Goal: Information Seeking & Learning: Learn about a topic

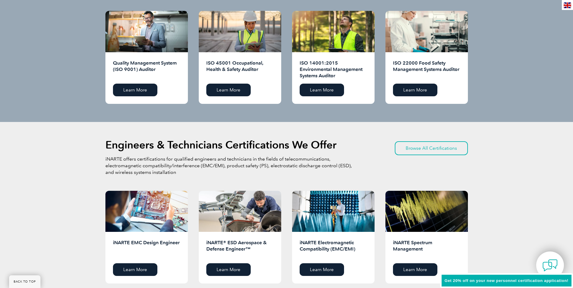
scroll to position [634, 0]
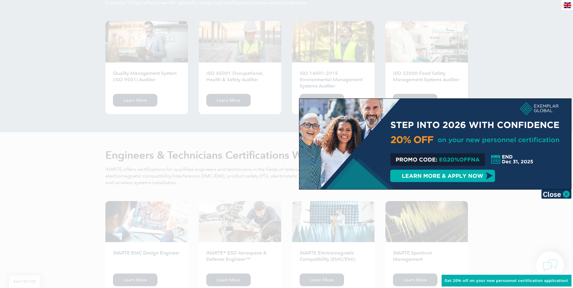
click at [539, 67] on div at bounding box center [286, 144] width 573 height 288
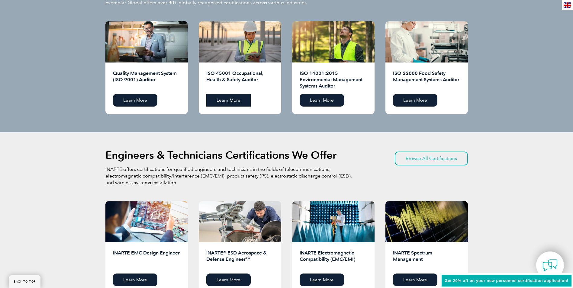
click at [218, 98] on link "Learn More" at bounding box center [228, 100] width 44 height 13
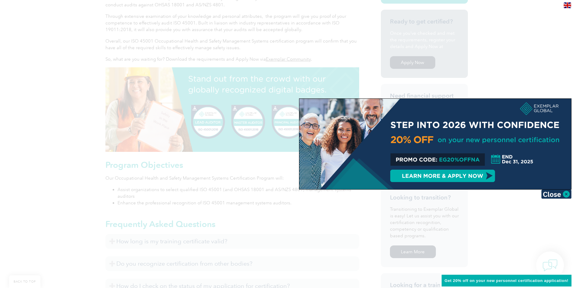
scroll to position [181, 0]
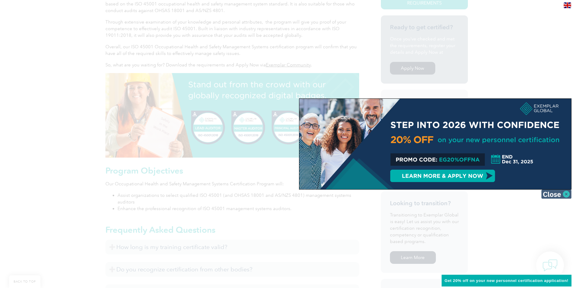
click at [564, 197] on img at bounding box center [556, 194] width 30 height 9
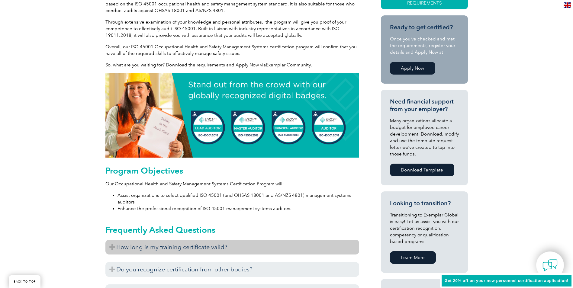
scroll to position [211, 0]
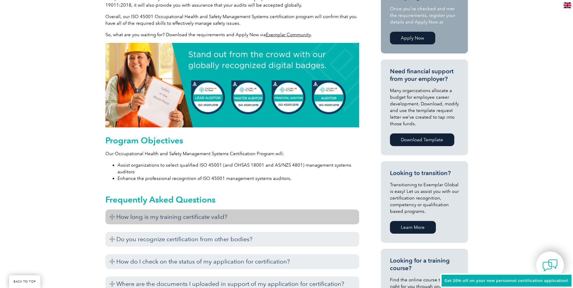
click at [250, 223] on h3 "How long is my training certificate valid?" at bounding box center [232, 217] width 254 height 15
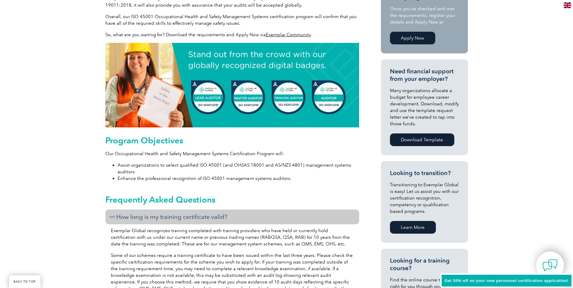
click at [250, 223] on h3 "How long is my training certificate valid?" at bounding box center [232, 217] width 254 height 15
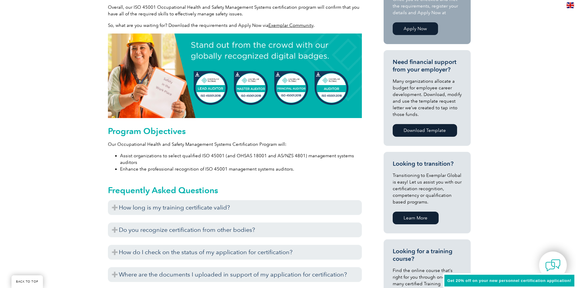
scroll to position [151, 0]
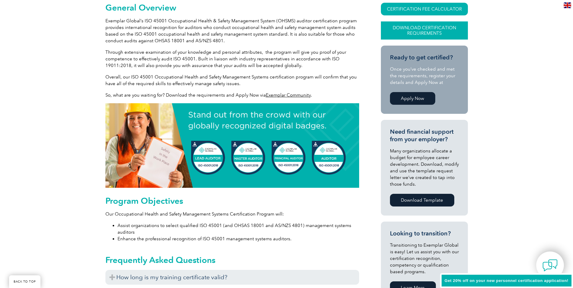
click at [430, 31] on link "Download Certification Requirements" at bounding box center [424, 30] width 87 height 18
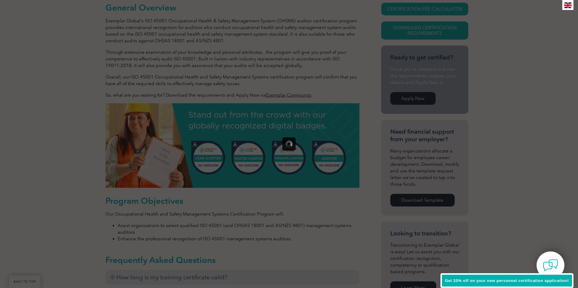
scroll to position [0, 0]
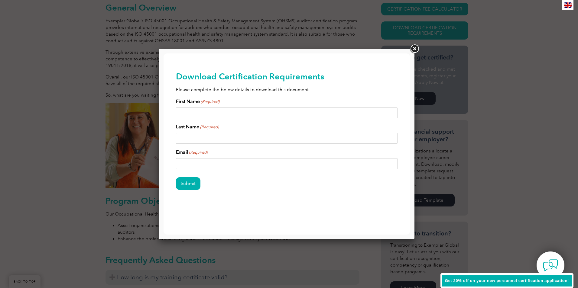
click at [420, 50] on div at bounding box center [289, 144] width 578 height 288
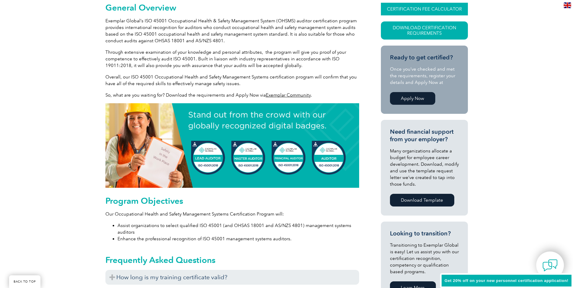
click at [410, 10] on link "CERTIFICATION FEE CALCULATOR" at bounding box center [424, 9] width 87 height 13
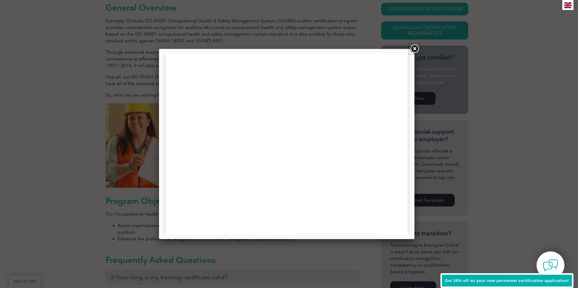
drag, startPoint x: 416, startPoint y: 49, endPoint x: 395, endPoint y: 51, distance: 20.4
click at [416, 49] on link at bounding box center [414, 49] width 11 height 11
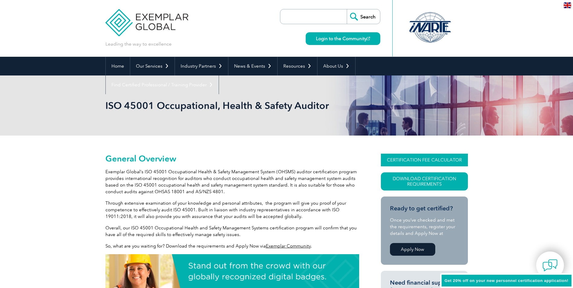
click at [411, 160] on link "CERTIFICATION FEE CALCULATOR" at bounding box center [424, 160] width 87 height 13
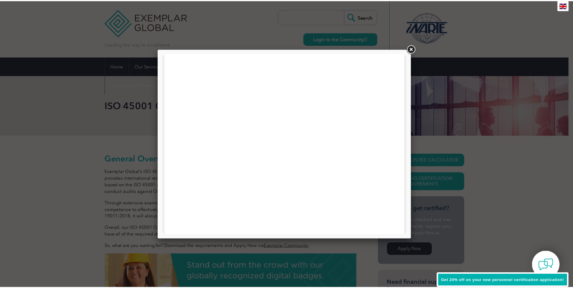
scroll to position [211, 0]
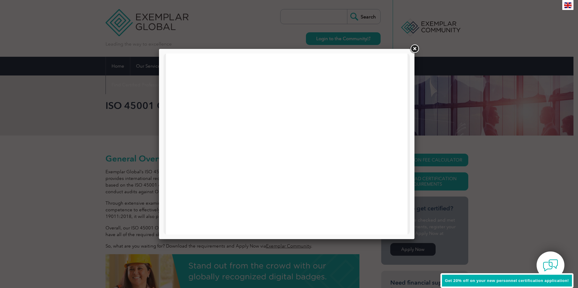
click at [415, 48] on link at bounding box center [414, 49] width 11 height 11
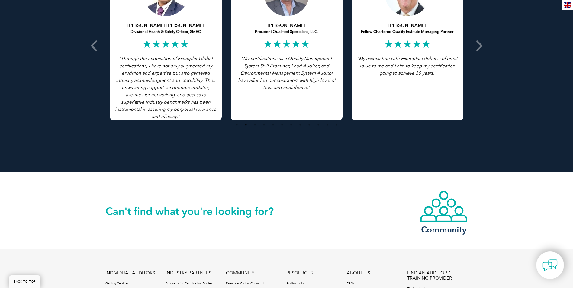
scroll to position [1299, 0]
